Goal: Information Seeking & Learning: Learn about a topic

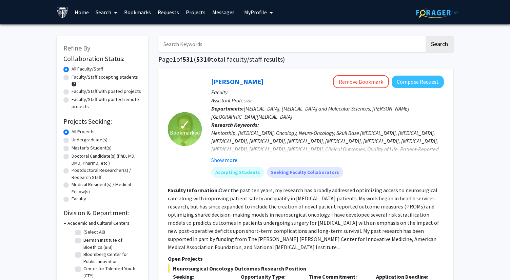
click at [136, 15] on link "Bookmarks" at bounding box center [138, 12] width 34 height 24
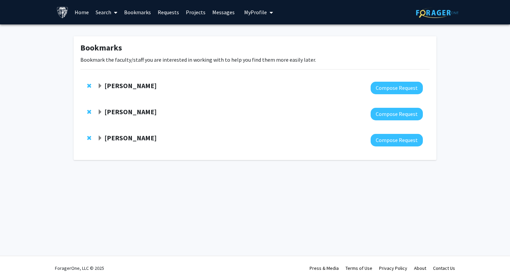
click at [85, 138] on div "[PERSON_NAME] Compose Request" at bounding box center [254, 140] width 349 height 26
click at [87, 138] on span "Remove Monica Mugnier from bookmarks" at bounding box center [89, 137] width 4 height 5
click at [99, 83] on span "Expand Karen Fleming Bookmark" at bounding box center [99, 85] width 5 height 5
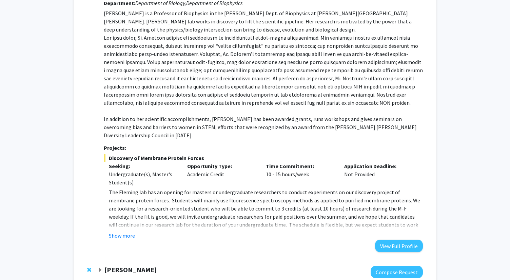
scroll to position [100, 0]
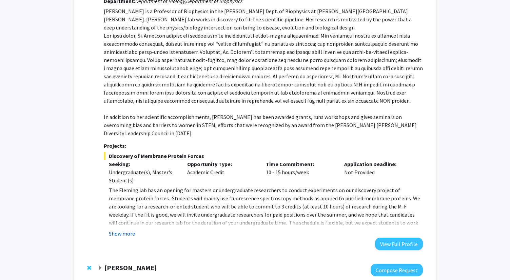
click at [127, 229] on button "Show more" at bounding box center [122, 233] width 26 height 8
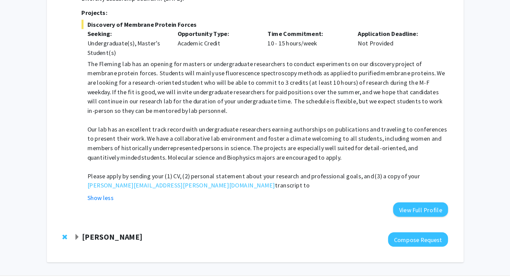
scroll to position [210, 0]
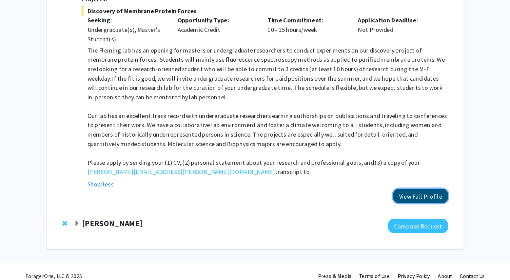
click at [384, 203] on button "View Full Profile" at bounding box center [399, 206] width 48 height 13
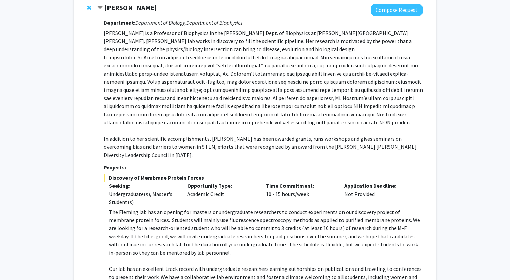
scroll to position [0, 0]
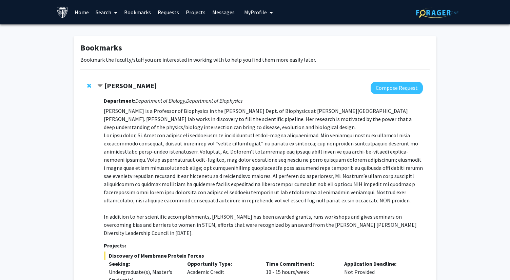
click at [445, 13] on img at bounding box center [437, 12] width 42 height 11
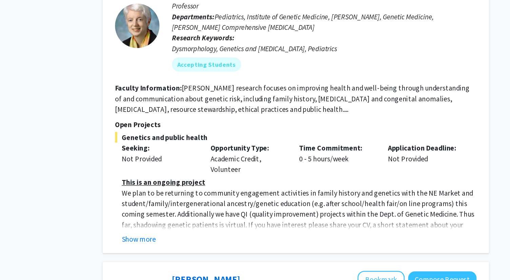
scroll to position [721, 0]
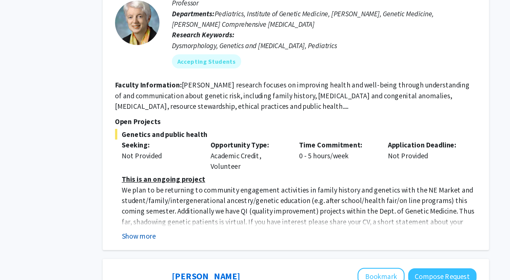
click at [190, 242] on button "Show more" at bounding box center [186, 246] width 26 height 8
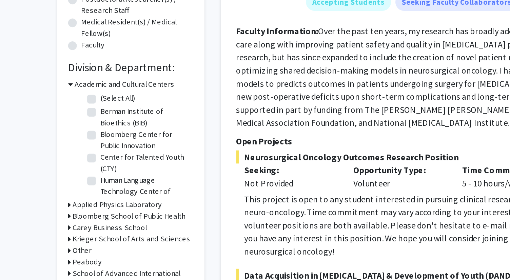
scroll to position [66, 0]
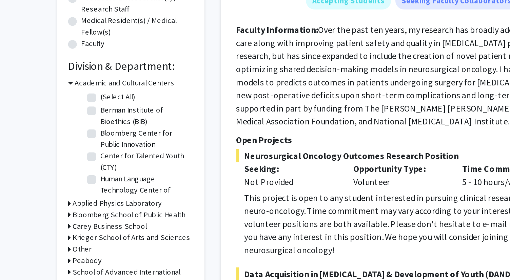
click at [65, 157] on icon at bounding box center [64, 157] width 3 height 7
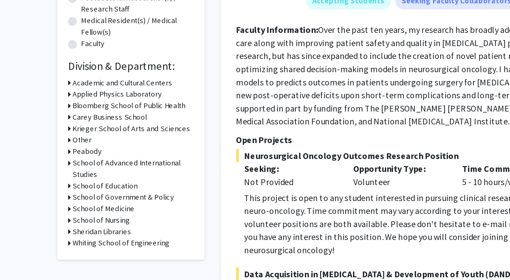
click at [64, 171] on icon at bounding box center [64, 171] width 2 height 7
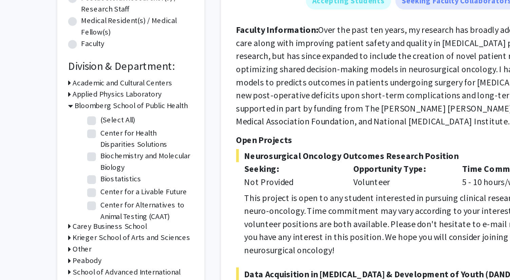
click at [64, 171] on icon at bounding box center [64, 171] width 3 height 7
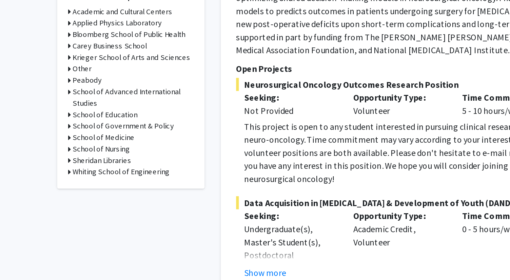
scroll to position [112, 0]
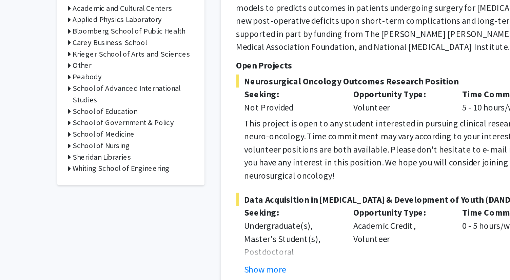
click at [65, 140] on div "Krieger School of Arts and Sciences" at bounding box center [102, 139] width 78 height 7
click at [65, 139] on icon at bounding box center [64, 139] width 2 height 7
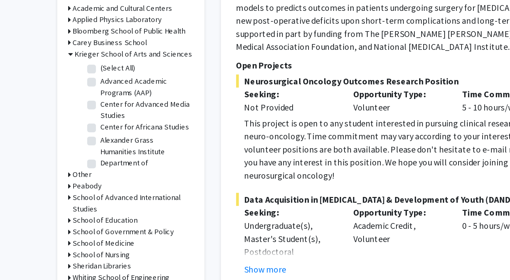
click at [65, 139] on icon at bounding box center [64, 139] width 3 height 7
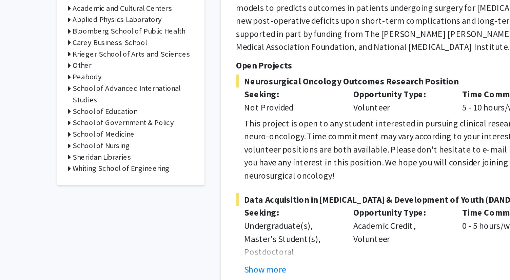
click at [65, 139] on icon at bounding box center [64, 139] width 2 height 7
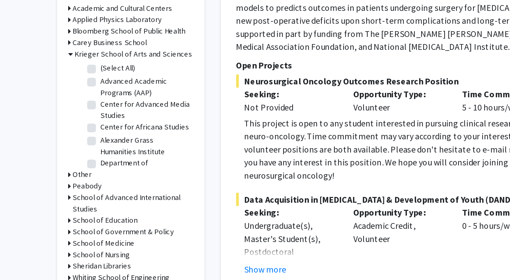
click at [65, 139] on icon at bounding box center [64, 139] width 3 height 7
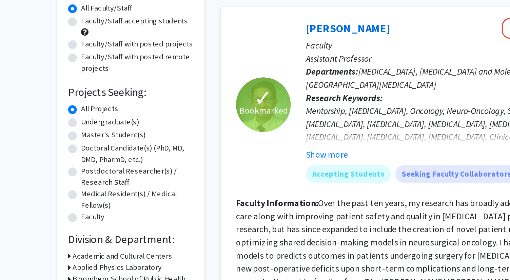
scroll to position [0, 0]
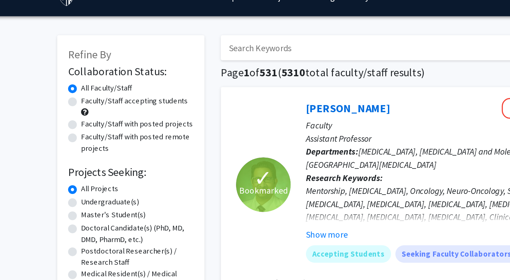
click at [87, 77] on label "Faculty/Staff accepting students" at bounding box center [104, 77] width 66 height 7
click at [76, 77] on input "Faculty/Staff accepting students" at bounding box center [73, 76] width 4 height 4
radio input "true"
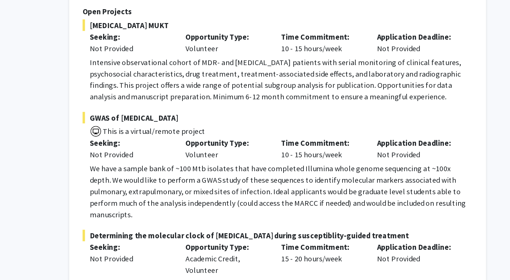
scroll to position [2545, 0]
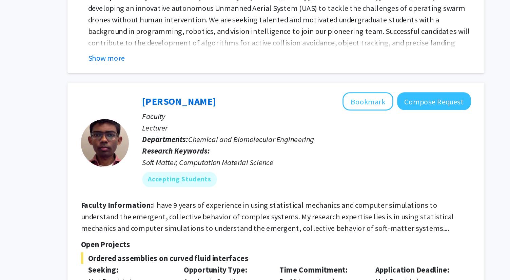
scroll to position [3262, 0]
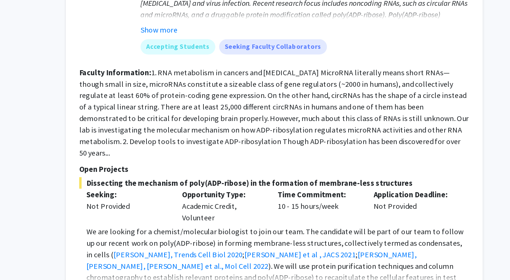
scroll to position [1911, 0]
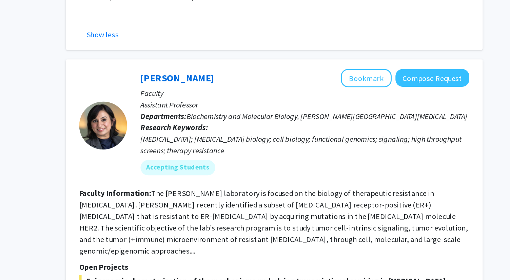
scroll to position [2203, 0]
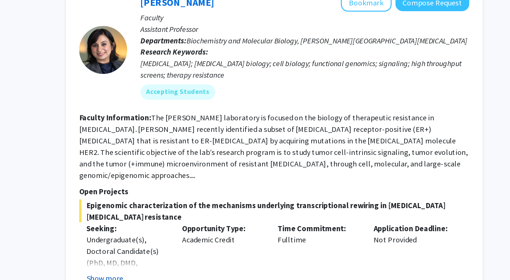
click at [192, 248] on button "Show more" at bounding box center [186, 252] width 26 height 8
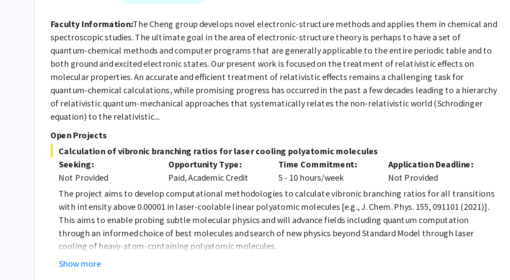
scroll to position [2531, 0]
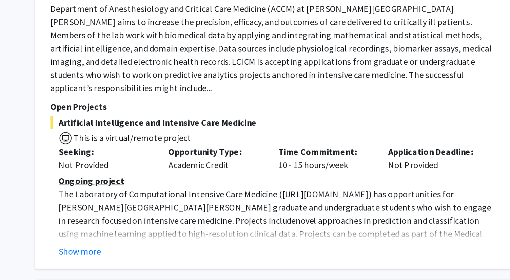
scroll to position [568, 0]
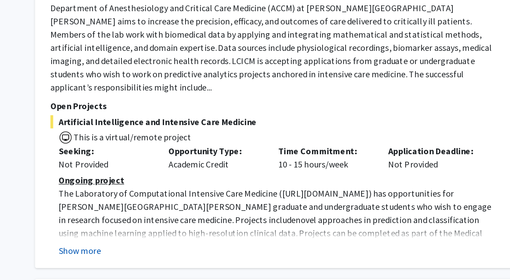
click at [195, 258] on button "Show more" at bounding box center [186, 262] width 26 height 8
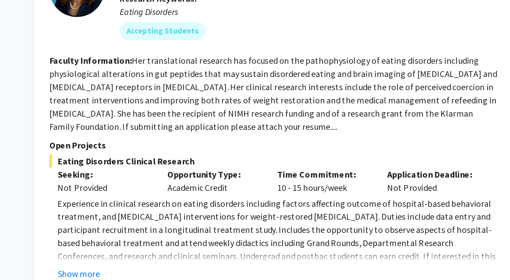
scroll to position [838, 0]
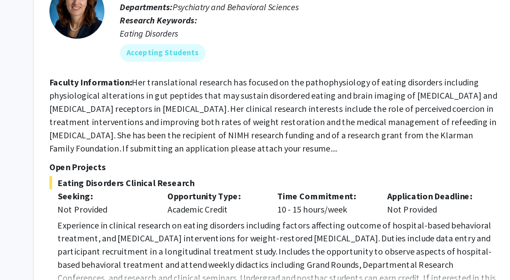
click at [194, 272] on button "Show more" at bounding box center [186, 276] width 26 height 8
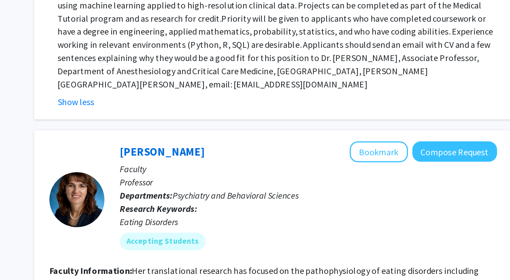
scroll to position [800, 0]
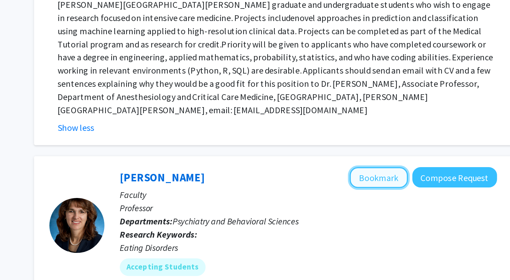
click at [371, 103] on button "Bookmark" at bounding box center [371, 109] width 36 height 13
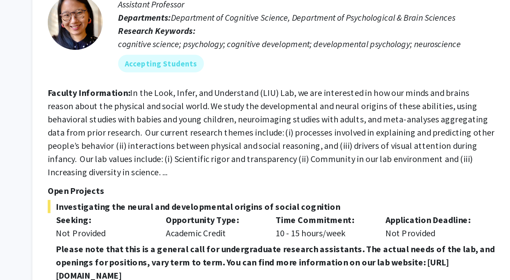
scroll to position [1662, 0]
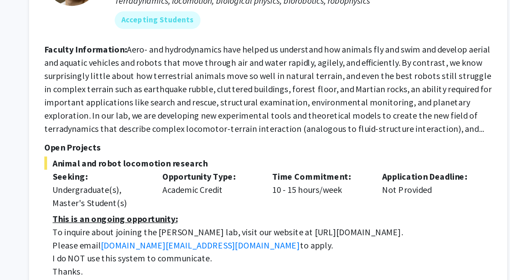
scroll to position [2647, 0]
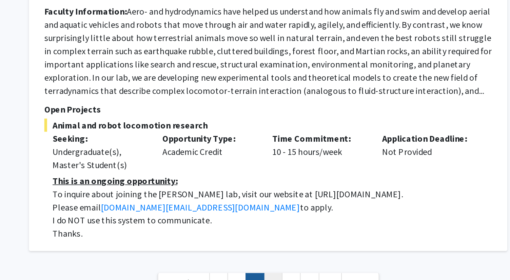
click at [306, 275] on link "4" at bounding box center [309, 281] width 12 height 12
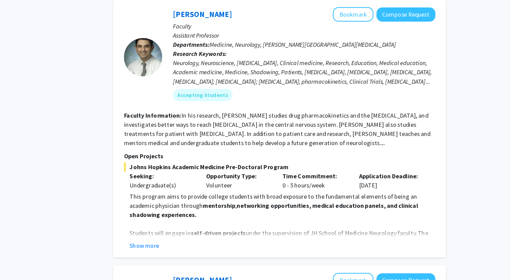
scroll to position [830, 0]
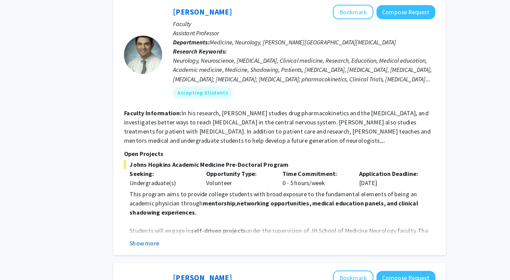
click at [183, 243] on button "Show more" at bounding box center [186, 247] width 26 height 8
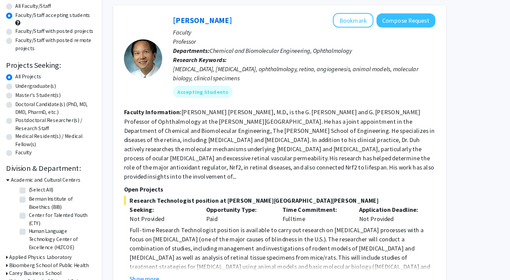
scroll to position [0, 0]
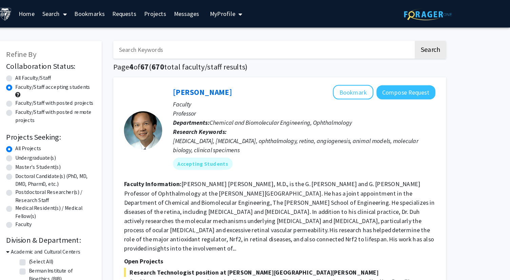
click at [194, 41] on input "Search Keywords" at bounding box center [291, 44] width 266 height 16
type input "Biological Sciences"
click at [425, 36] on button "Search" at bounding box center [439, 44] width 28 height 16
radio input "true"
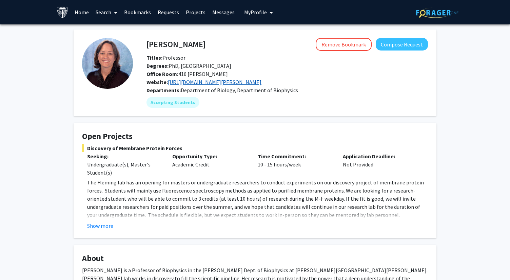
click at [219, 80] on link "[URL][DOMAIN_NAME][PERSON_NAME]" at bounding box center [215, 82] width 94 height 7
click at [217, 80] on link "[URL][DOMAIN_NAME][PERSON_NAME]" at bounding box center [215, 82] width 94 height 7
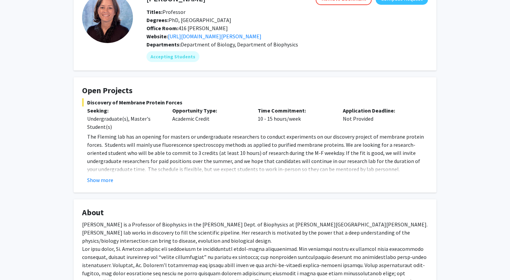
scroll to position [47, 0]
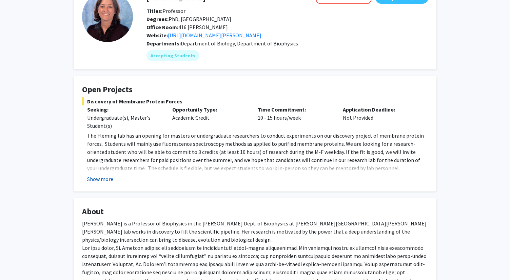
click at [108, 180] on button "Show more" at bounding box center [100, 179] width 26 height 8
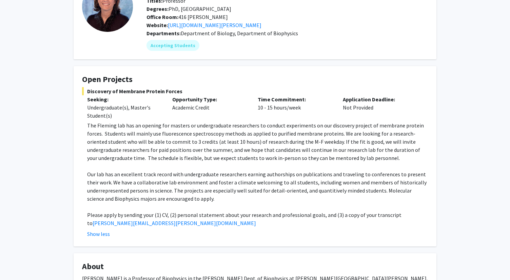
scroll to position [0, 0]
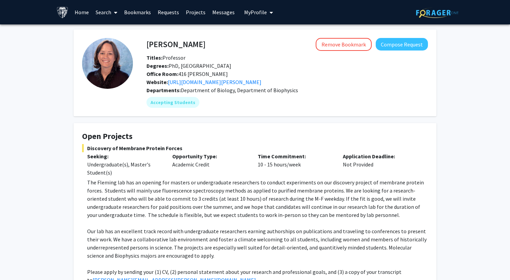
click at [129, 14] on link "Bookmarks" at bounding box center [138, 12] width 34 height 24
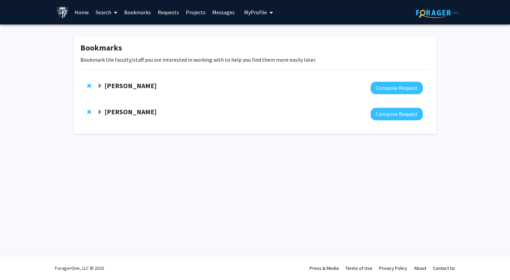
click at [102, 113] on span "Expand Raj Mukherjee Bookmark" at bounding box center [99, 111] width 5 height 5
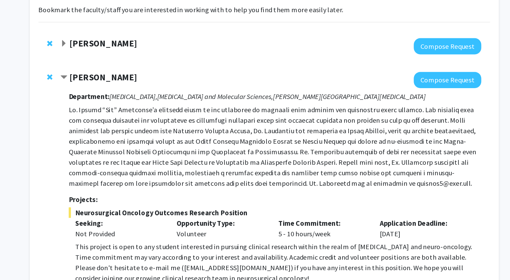
scroll to position [52, 0]
click at [137, 62] on strong "[PERSON_NAME]" at bounding box center [130, 60] width 52 height 8
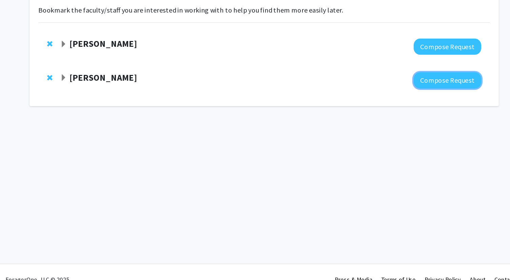
drag, startPoint x: 378, startPoint y: 118, endPoint x: 281, endPoint y: 178, distance: 114.0
click at [281, 178] on div "Skip navigation Home Search Bookmarks Requests Projects Messages My Profile Bro…" at bounding box center [255, 140] width 510 height 280
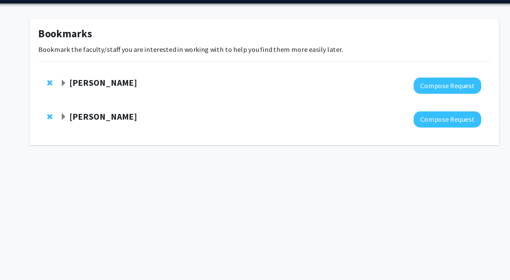
click at [126, 115] on strong "[PERSON_NAME]" at bounding box center [130, 111] width 52 height 8
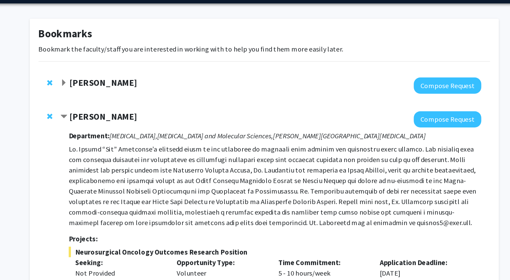
scroll to position [164, 0]
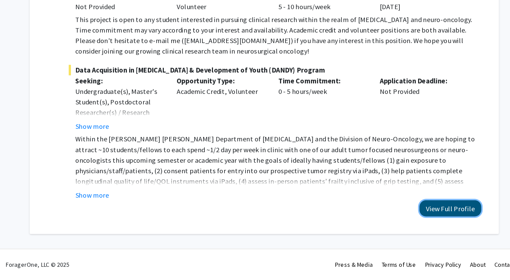
click at [396, 225] on button "View Full Profile" at bounding box center [399, 224] width 48 height 13
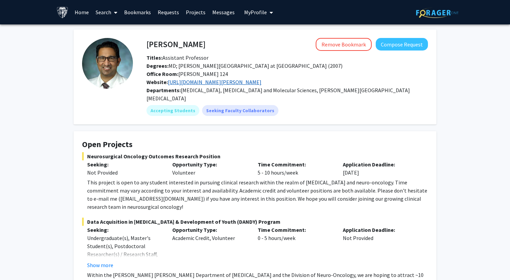
click at [226, 84] on link "https://www.hopkinsmedicine.org/profiles/results/directory/profile/10004317/deb…" at bounding box center [215, 82] width 94 height 7
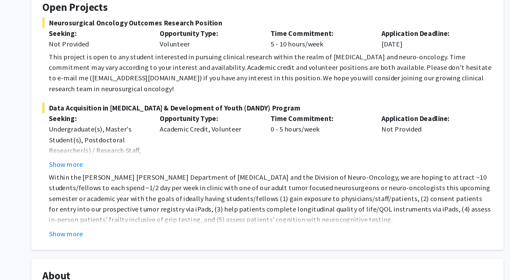
scroll to position [77, 0]
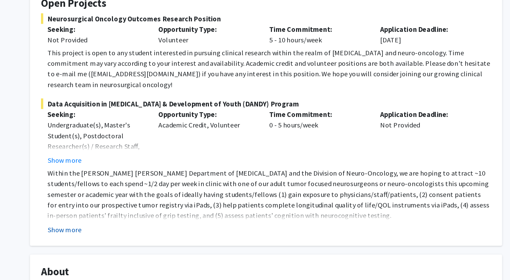
click at [100, 237] on button "Show more" at bounding box center [100, 241] width 26 height 8
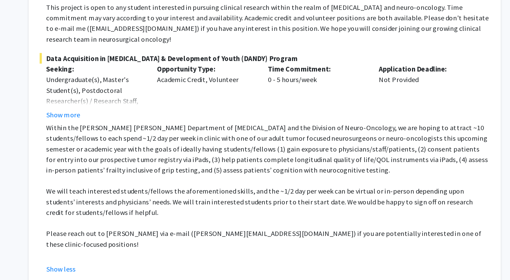
scroll to position [112, 0]
